Goal: Information Seeking & Learning: Check status

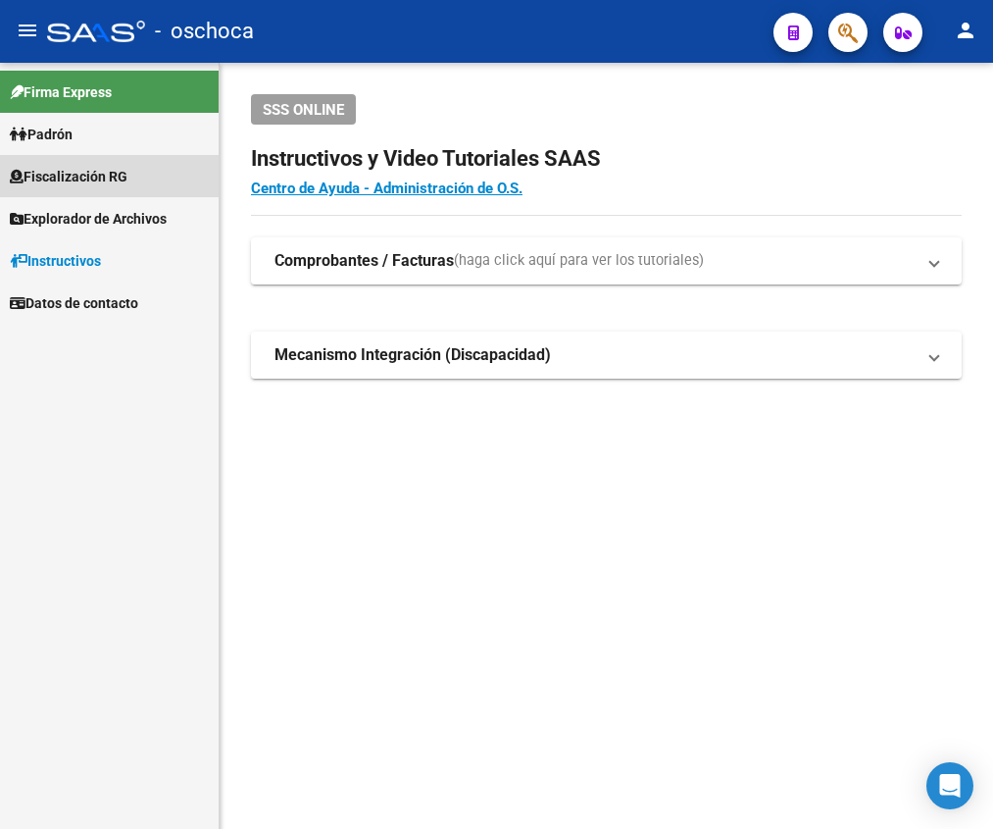
click at [119, 184] on span "Fiscalización RG" at bounding box center [69, 177] width 118 height 22
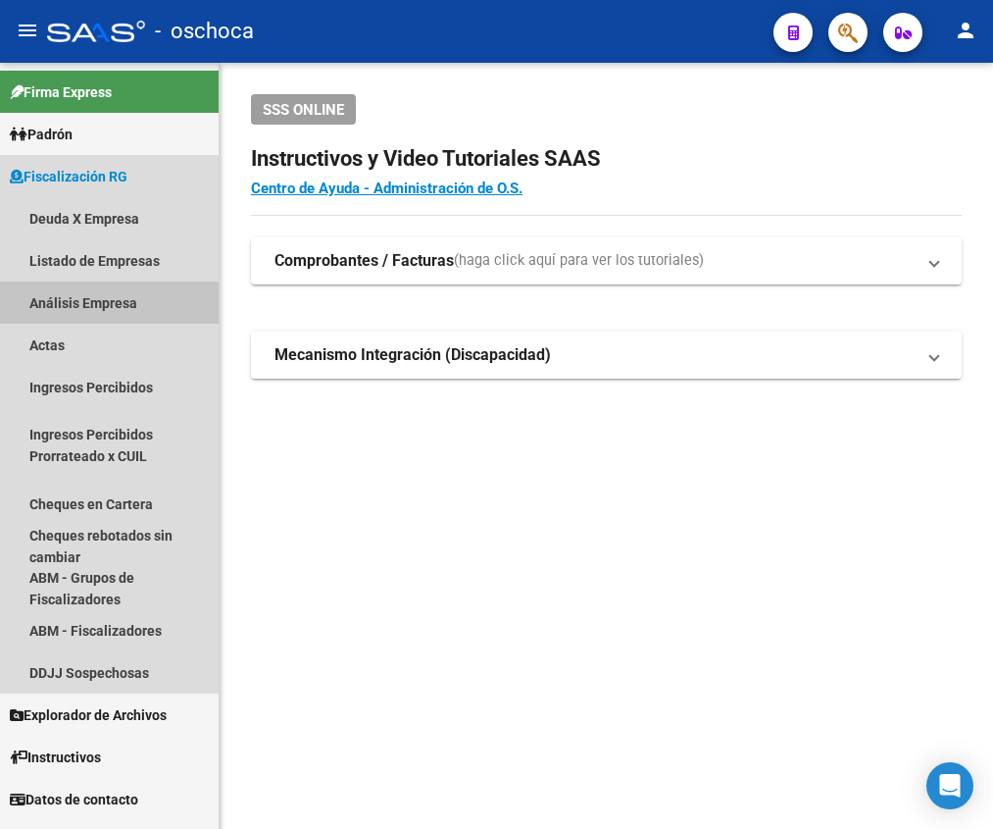
click at [115, 309] on link "Análisis Empresa" at bounding box center [109, 302] width 219 height 42
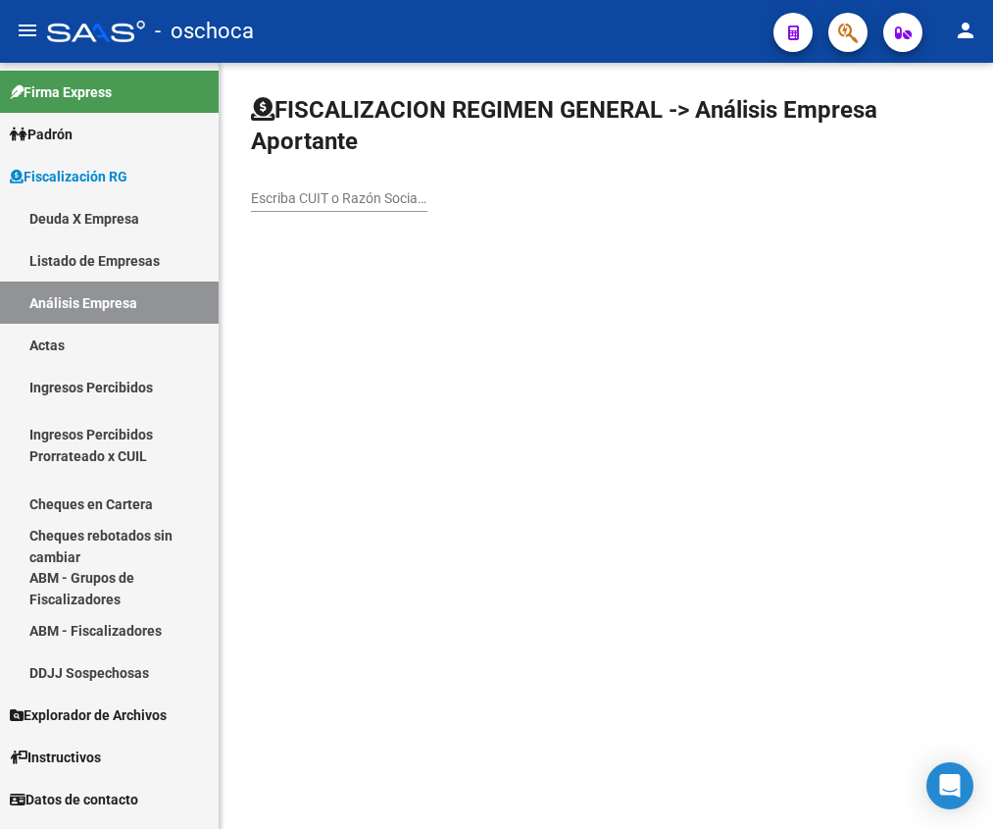
click at [293, 190] on input "Escriba CUIT o Razón Social para buscar" at bounding box center [339, 198] width 177 height 17
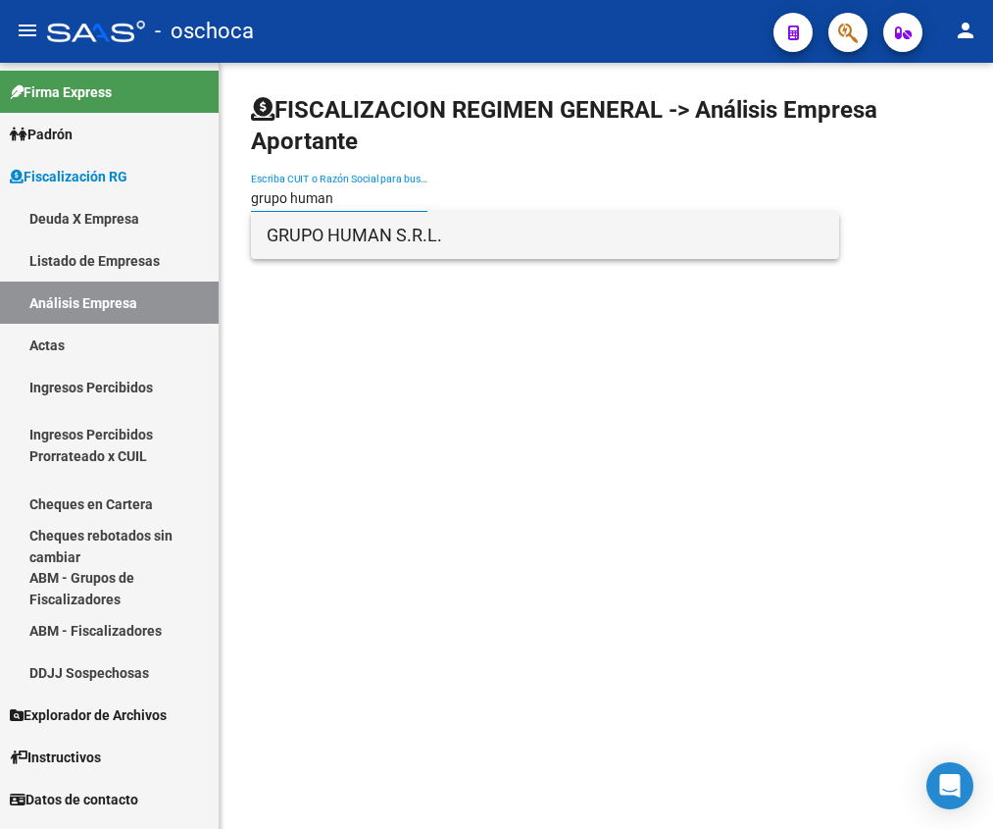
type input "grupo human"
click at [378, 220] on span "GRUPO HUMAN S.R.L." at bounding box center [545, 235] width 557 height 47
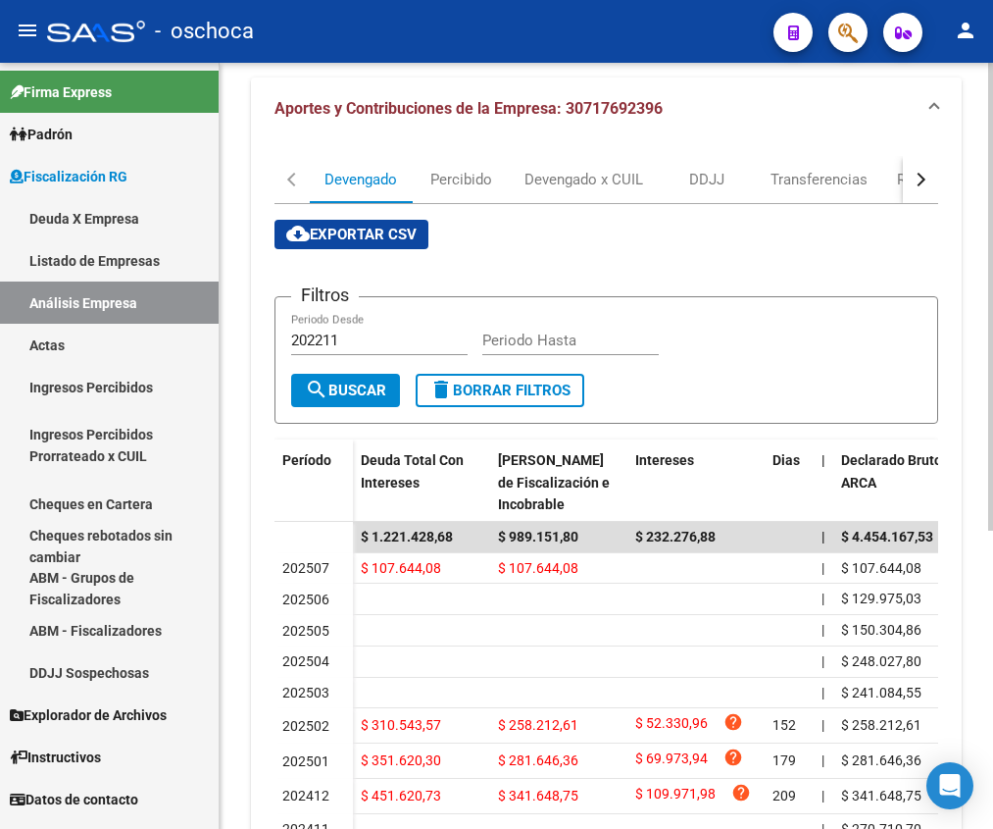
scroll to position [293, 0]
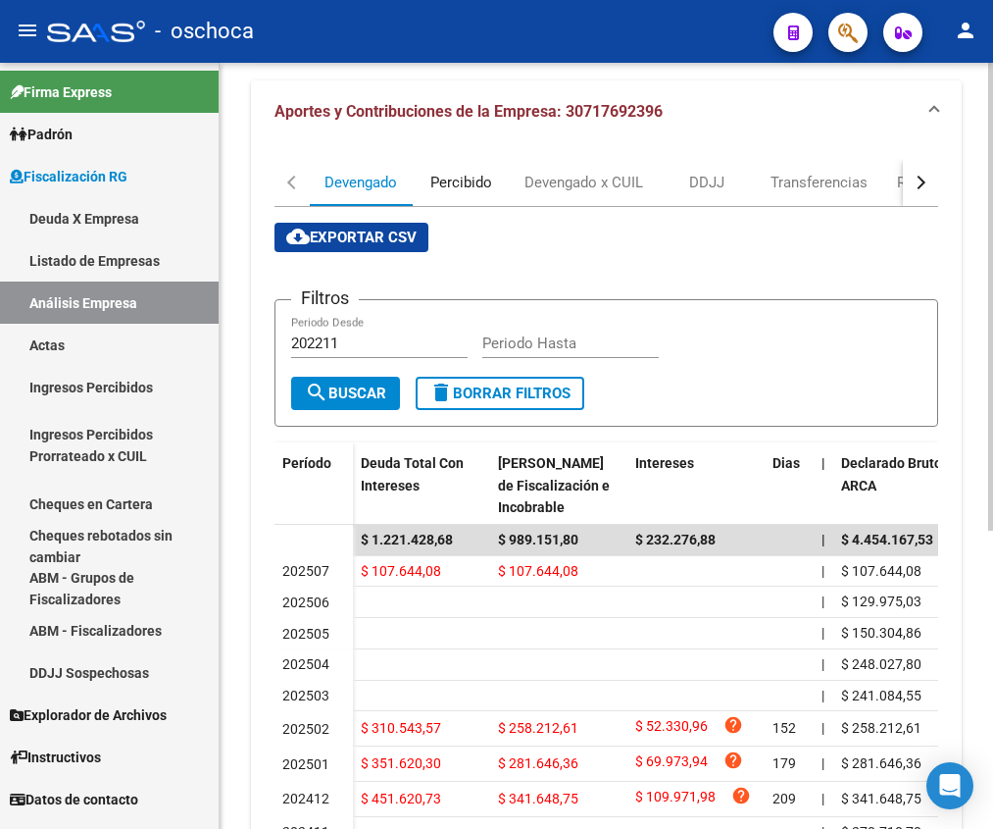
click at [433, 174] on div "Percibido" at bounding box center [462, 183] width 62 height 22
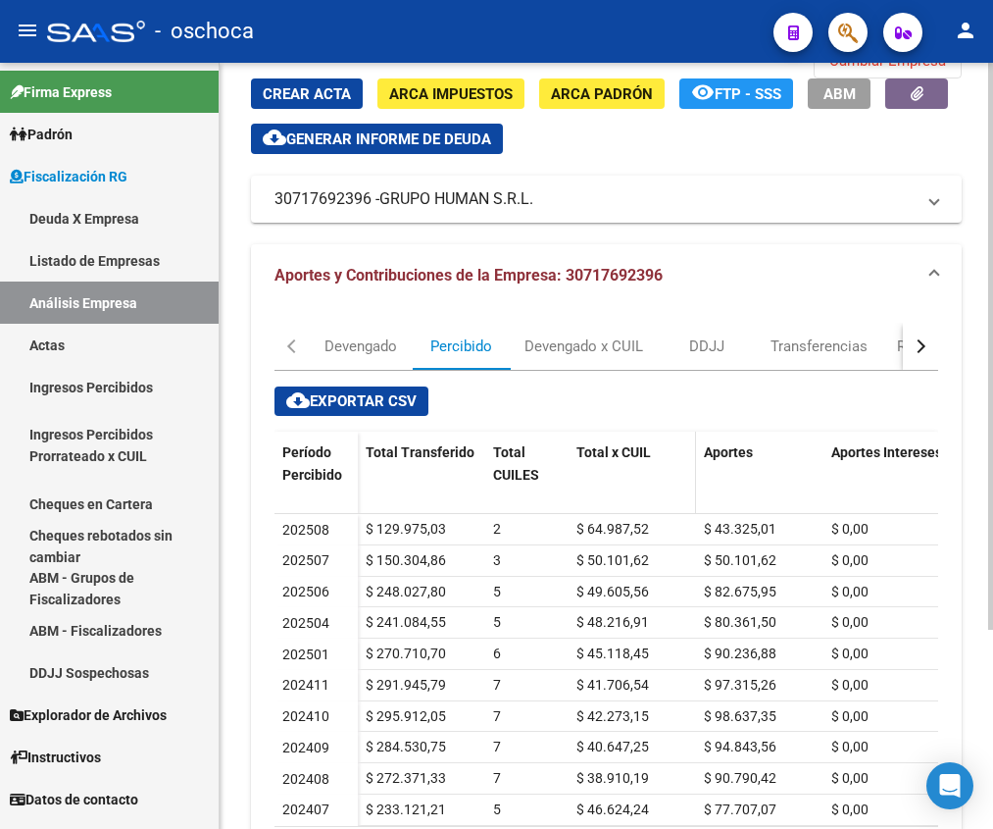
scroll to position [270, 0]
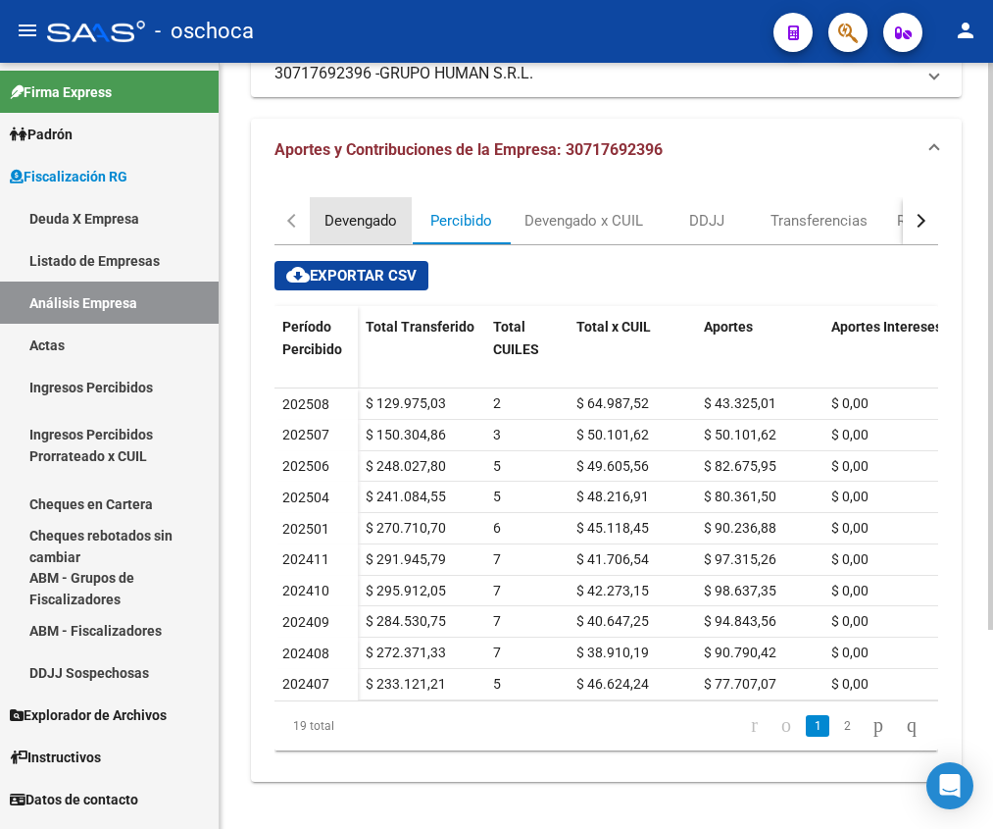
click at [332, 210] on div "Devengado" at bounding box center [361, 221] width 73 height 22
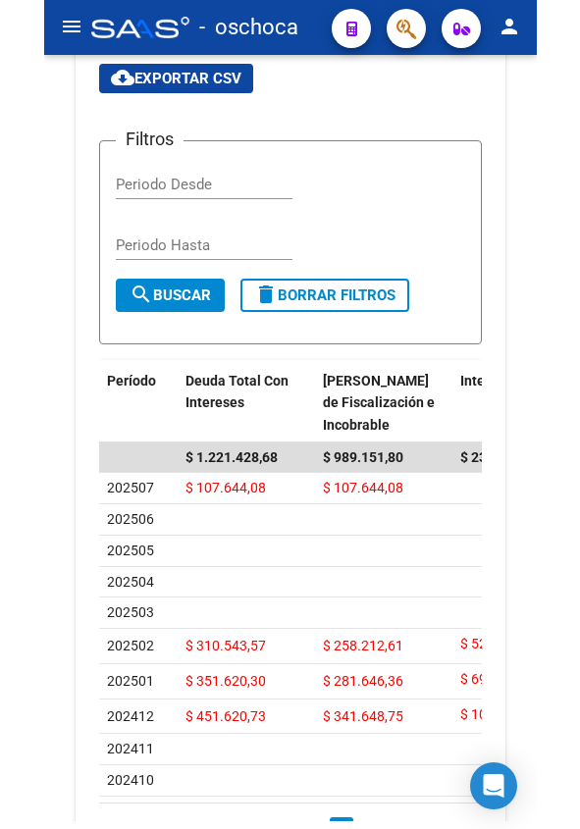
scroll to position [534, 0]
